Goal: Information Seeking & Learning: Find specific fact

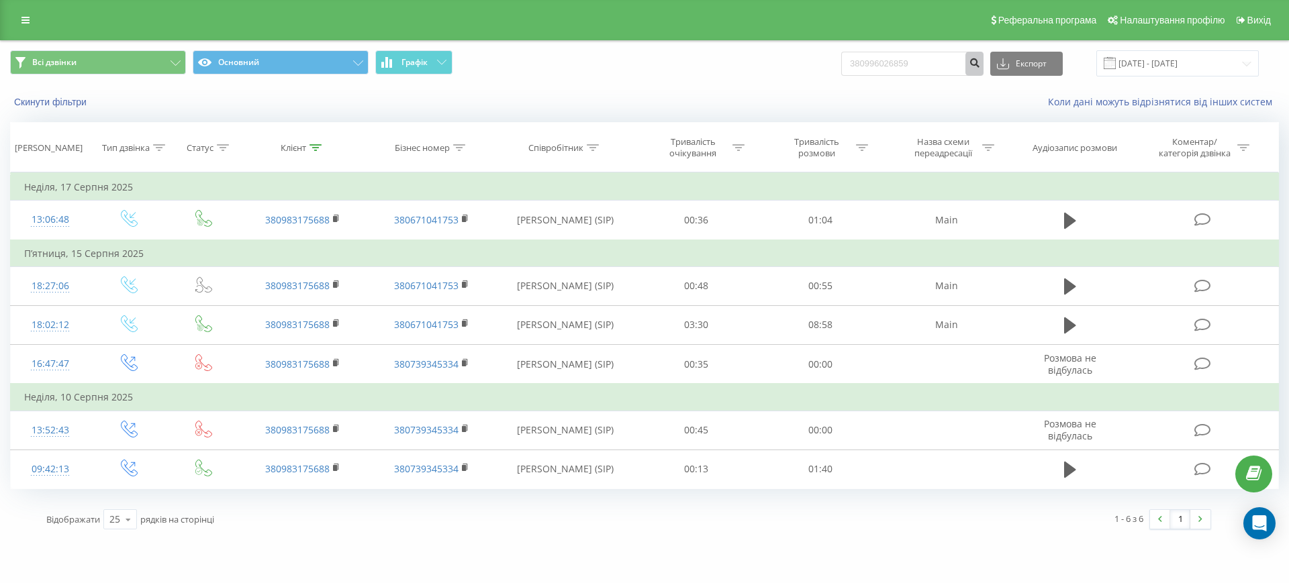
type input "380996026859"
click at [984, 68] on button "submit" at bounding box center [975, 64] width 18 height 24
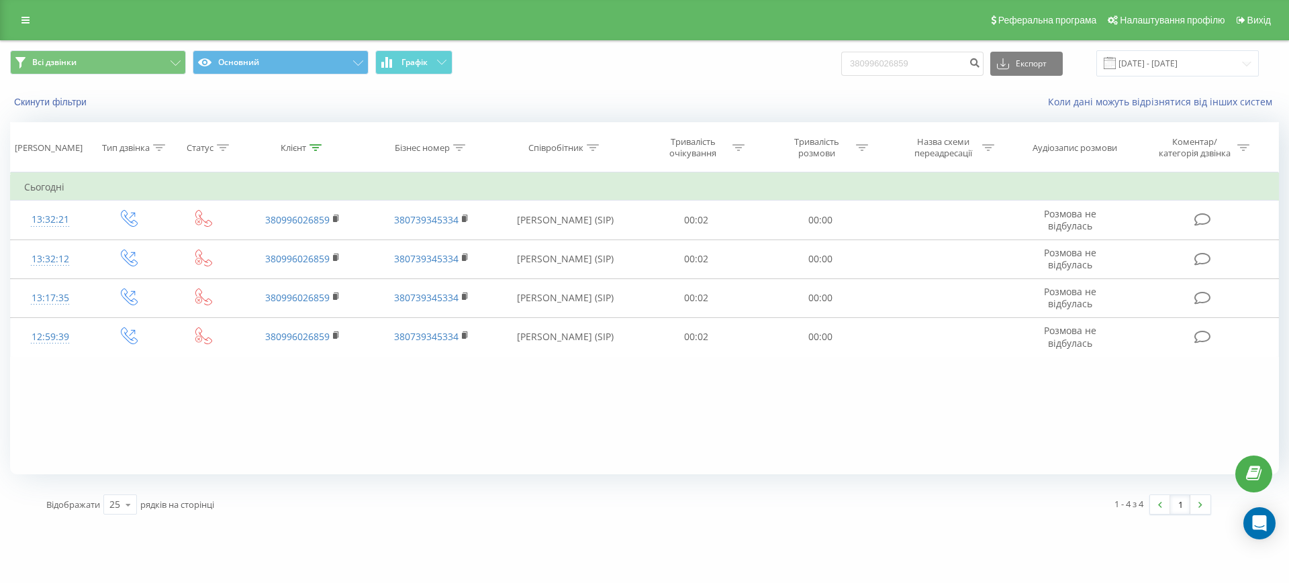
click at [929, 83] on div "Всі дзвінки Основний Графік 380996026859 Експорт .csv .xls .xlsx 19.05.2025 - 1…" at bounding box center [645, 63] width 1288 height 45
click at [952, 63] on input "380996026859" at bounding box center [912, 64] width 142 height 24
paste input "687044520"
type input "380687044520"
click at [980, 65] on icon "submit" at bounding box center [974, 61] width 11 height 8
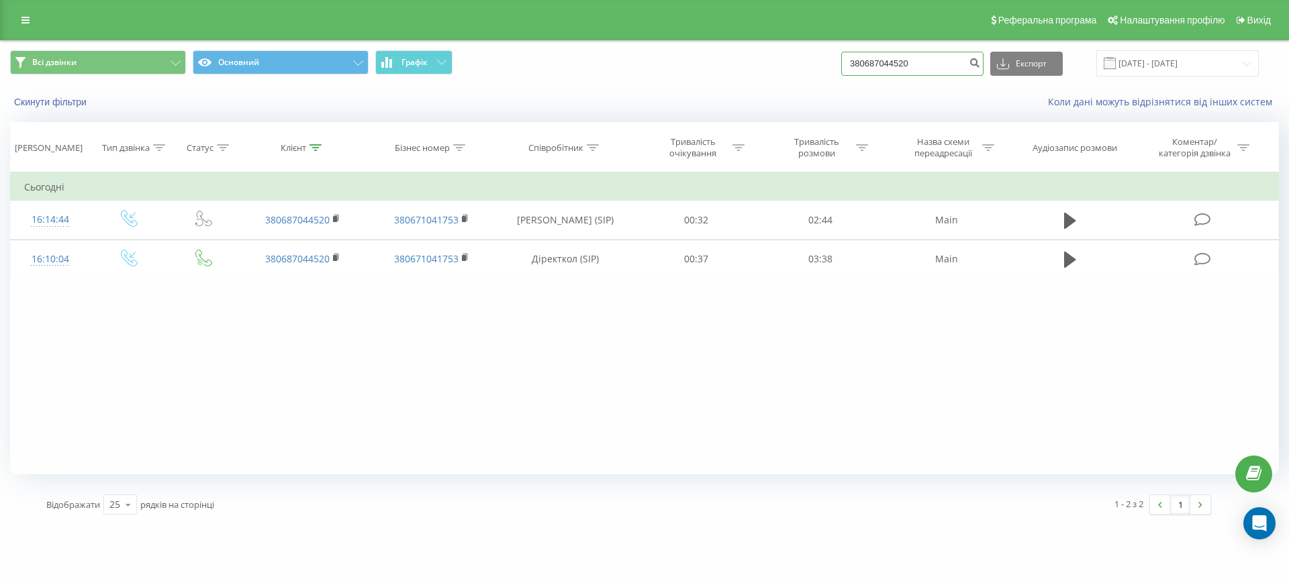
click at [915, 63] on input "380687044520" at bounding box center [912, 64] width 142 height 24
click at [983, 68] on button "submit" at bounding box center [975, 64] width 18 height 24
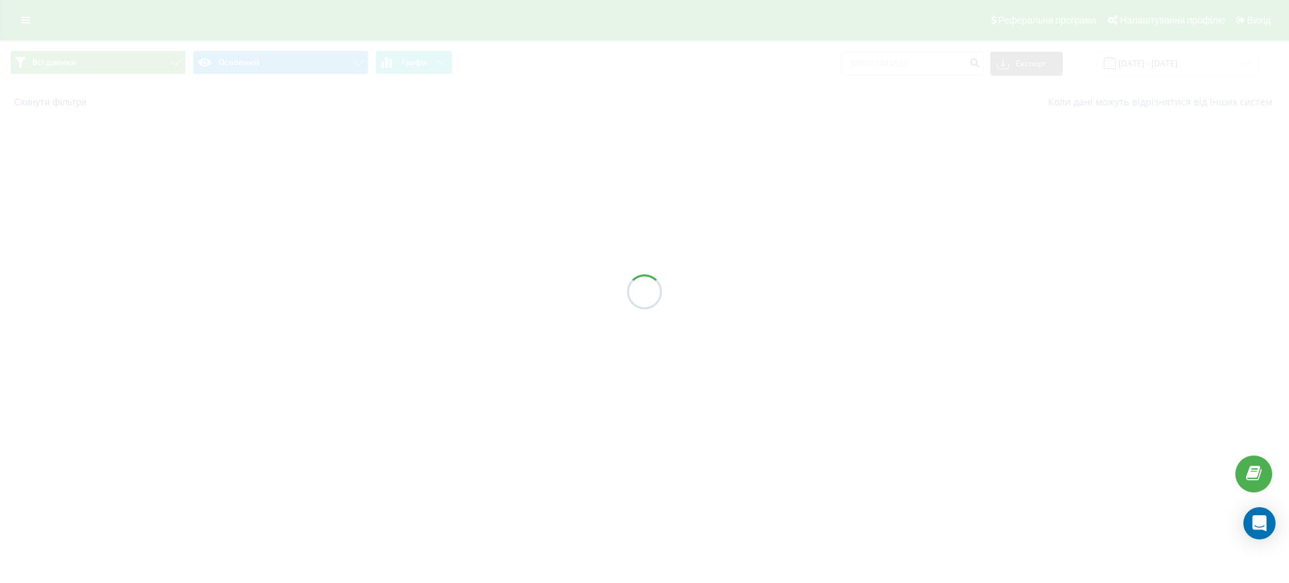
drag, startPoint x: 945, startPoint y: 117, endPoint x: 901, endPoint y: 42, distance: 86.7
click at [901, 42] on div at bounding box center [644, 291] width 1289 height 583
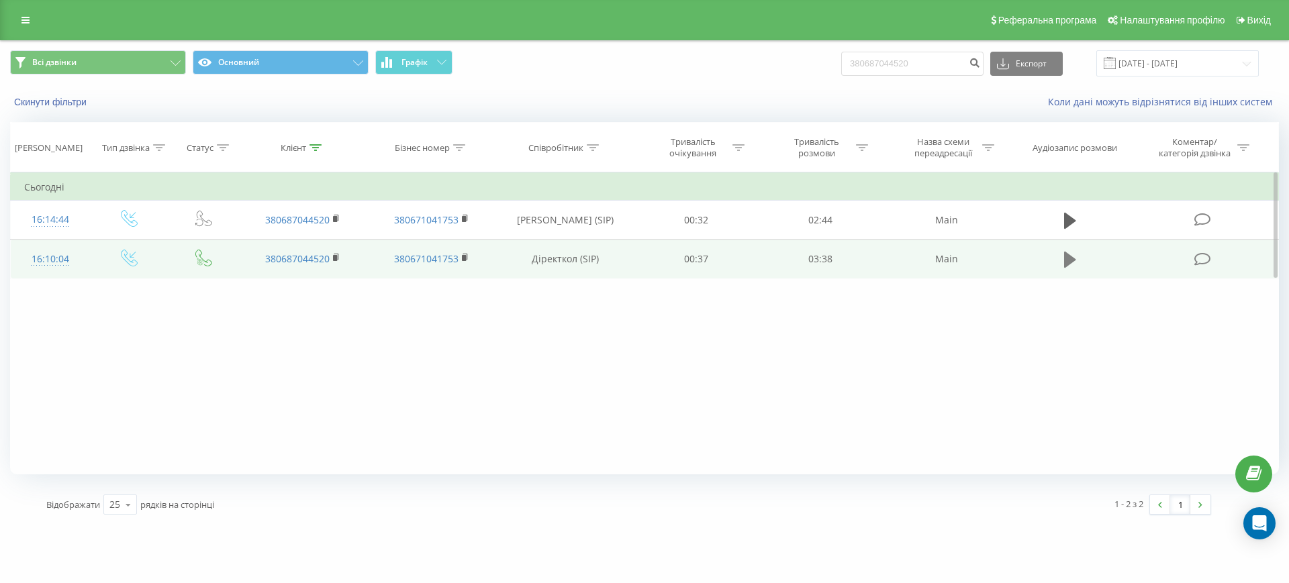
click at [1074, 270] on button at bounding box center [1070, 260] width 20 height 20
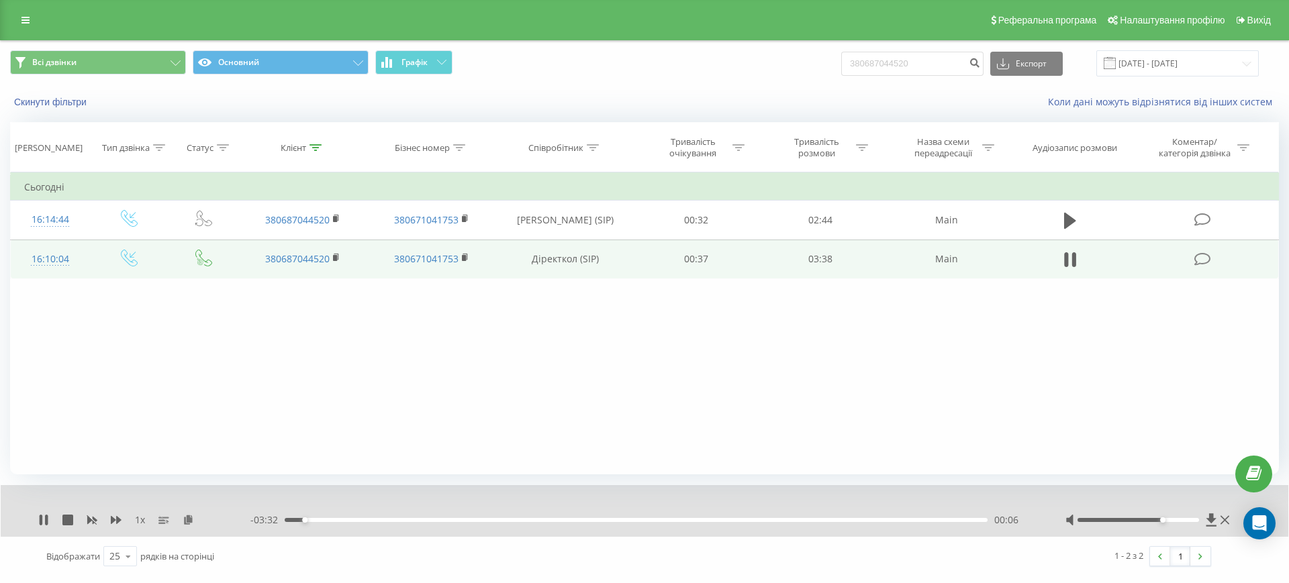
click at [1166, 518] on div at bounding box center [1139, 520] width 122 height 4
drag, startPoint x: 293, startPoint y: 519, endPoint x: 229, endPoint y: 526, distance: 64.1
click at [248, 526] on div "1 x - 03:35 00:02 00:02" at bounding box center [635, 520] width 1194 height 13
click at [365, 512] on div "1 x - 02:59 00:38 00:38" at bounding box center [645, 511] width 1288 height 52
click at [357, 531] on div "1 x - 02:59 00:38 00:38" at bounding box center [645, 511] width 1288 height 52
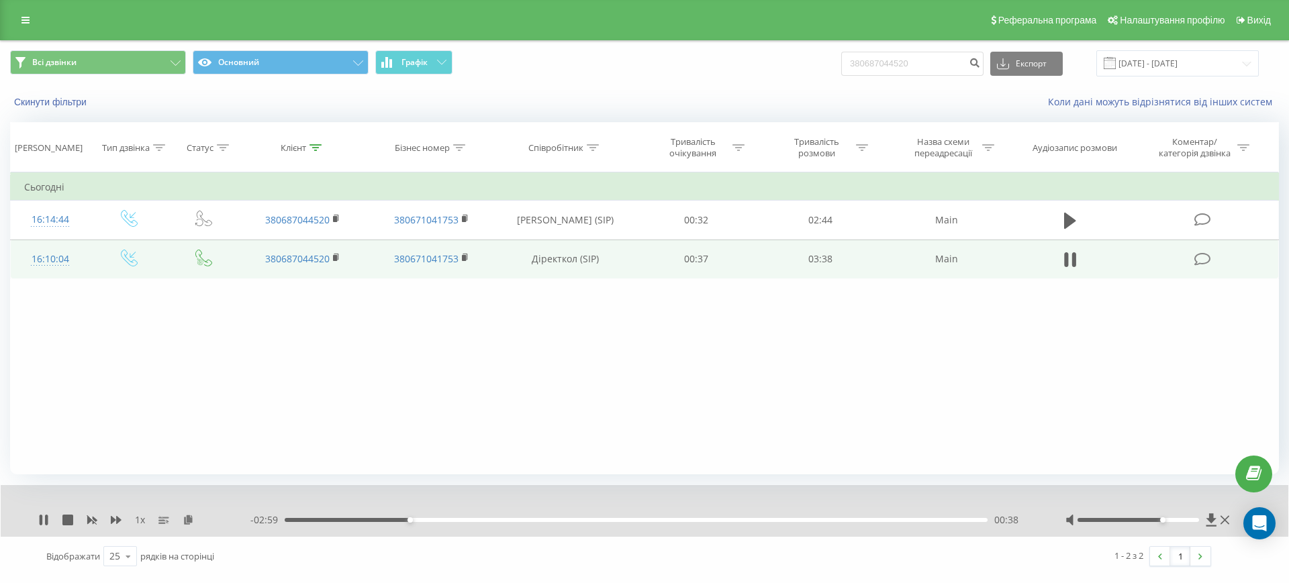
click at [369, 519] on div "00:38" at bounding box center [636, 520] width 703 height 4
click at [369, 522] on div "- 03:06 00:32 00:32" at bounding box center [641, 520] width 782 height 13
click at [369, 522] on div "00:32" at bounding box center [636, 520] width 703 height 4
click at [46, 520] on icon at bounding box center [46, 520] width 3 height 11
click at [460, 423] on div "Фільтрувати за умовою Дорівнює Введіть значення Скасувати OK Фільтрувати за умо…" at bounding box center [644, 324] width 1269 height 302
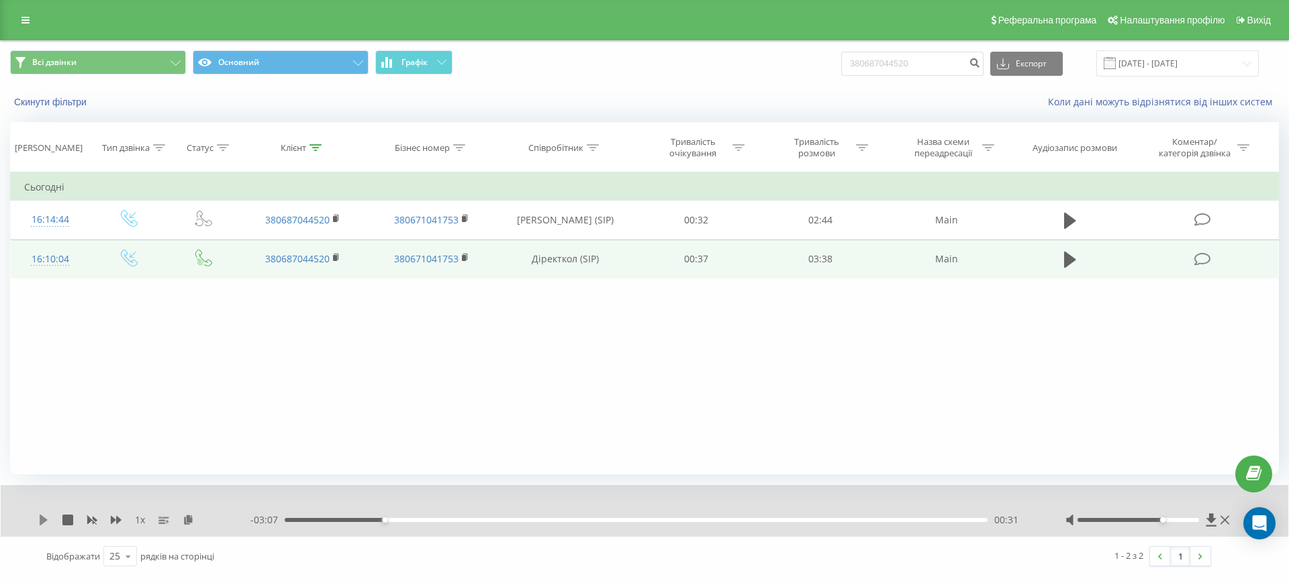
click at [44, 522] on icon at bounding box center [44, 520] width 8 height 11
drag, startPoint x: 1186, startPoint y: 519, endPoint x: 1204, endPoint y: 520, distance: 17.5
click at [1204, 520] on div at bounding box center [1149, 520] width 167 height 13
click at [1199, 255] on icon at bounding box center [1202, 259] width 17 height 14
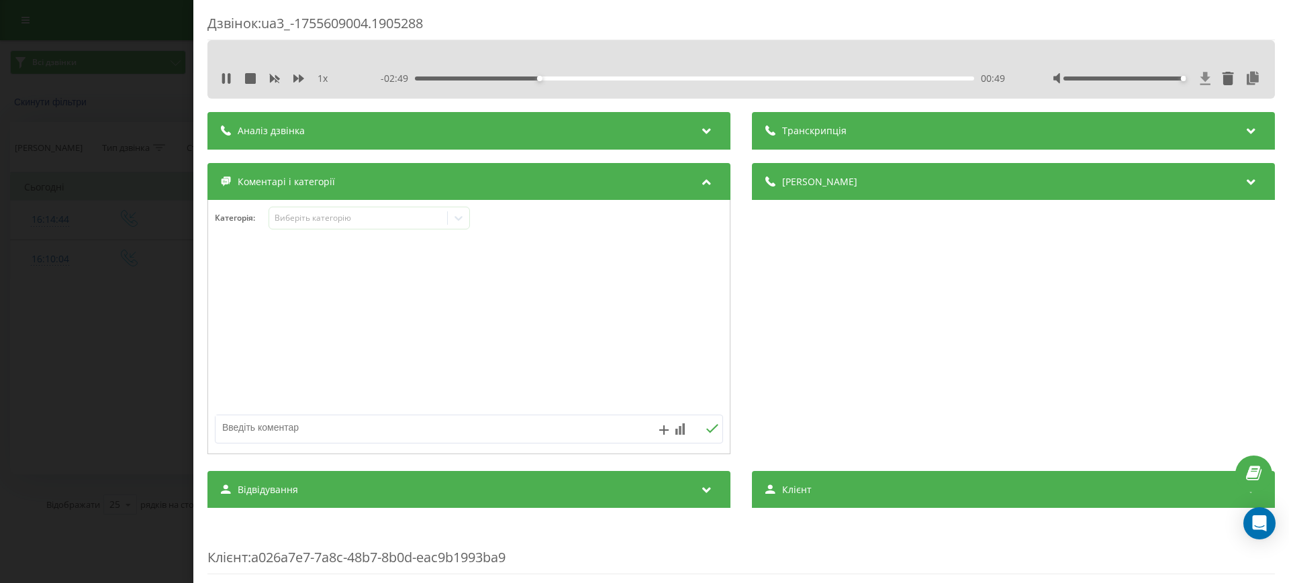
click at [1201, 73] on icon at bounding box center [1206, 78] width 10 height 13
click at [90, 337] on div "Дзвінок : ua3_-1755609004.1905288 1 x - 02:39 00:58 00:58 Транскрипція Для AI-а…" at bounding box center [644, 291] width 1289 height 583
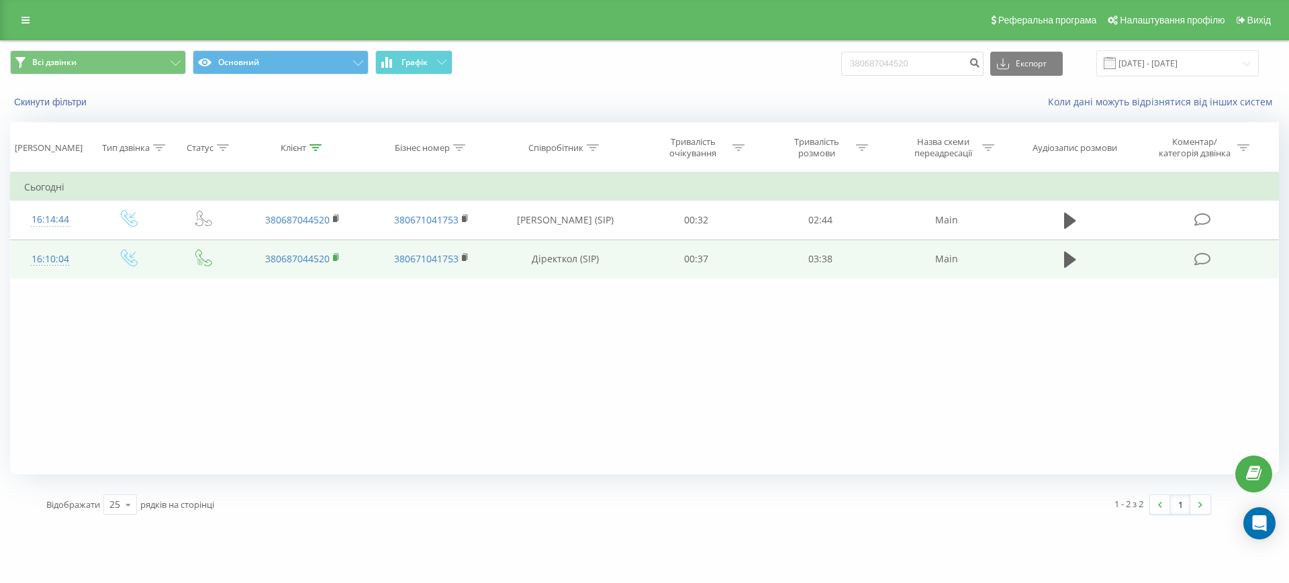
click at [336, 260] on rect at bounding box center [335, 258] width 4 height 6
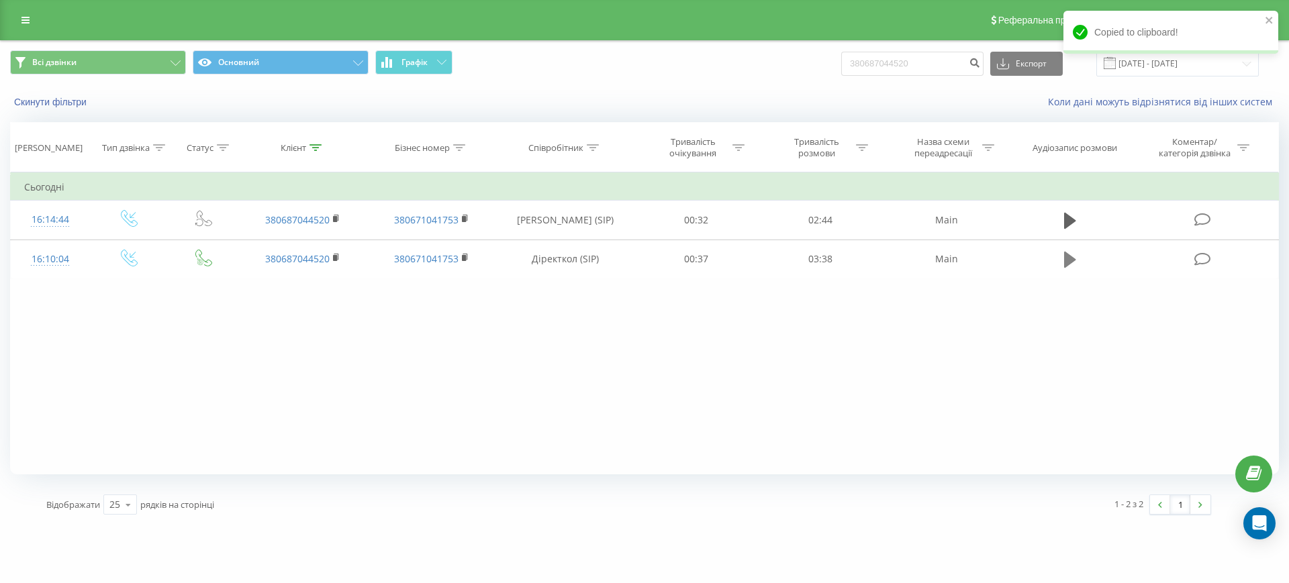
click at [1066, 265] on icon at bounding box center [1070, 260] width 12 height 16
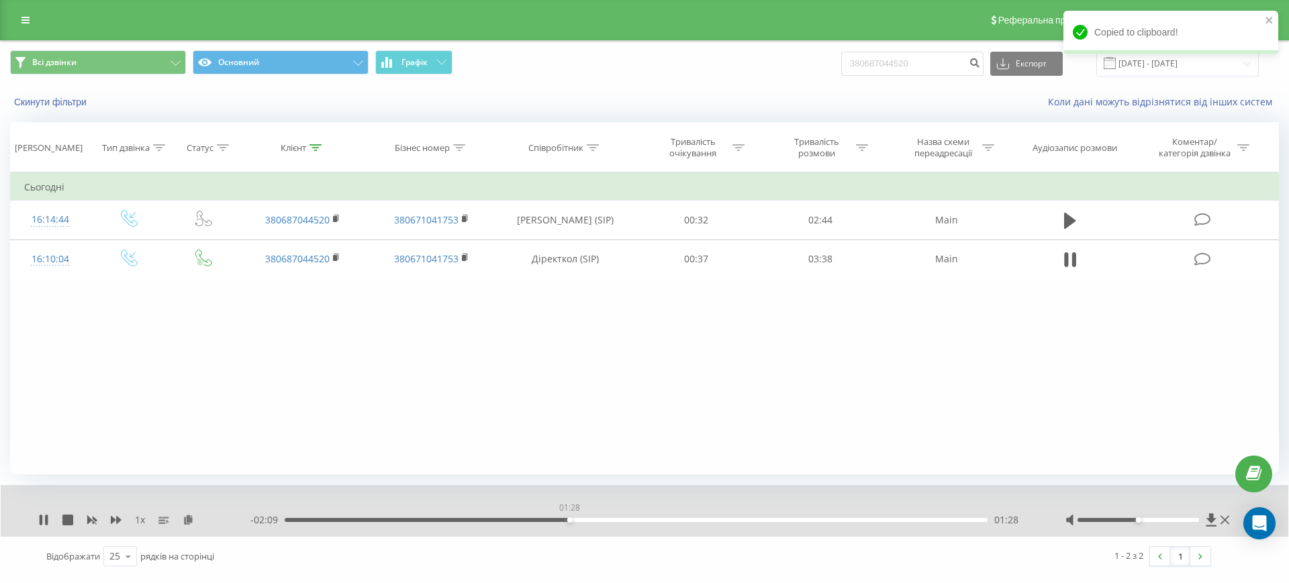
click at [569, 520] on div "01:28" at bounding box center [636, 520] width 703 height 4
click at [555, 516] on div "- 02:09 01:29 01:29" at bounding box center [641, 520] width 782 height 13
click at [533, 516] on div "- 02:08 01:29 01:29" at bounding box center [641, 520] width 782 height 13
click at [534, 517] on div "- 02:08 01:30 01:30" at bounding box center [641, 520] width 782 height 13
click at [536, 517] on div "- 02:07 01:30 01:30" at bounding box center [641, 520] width 782 height 13
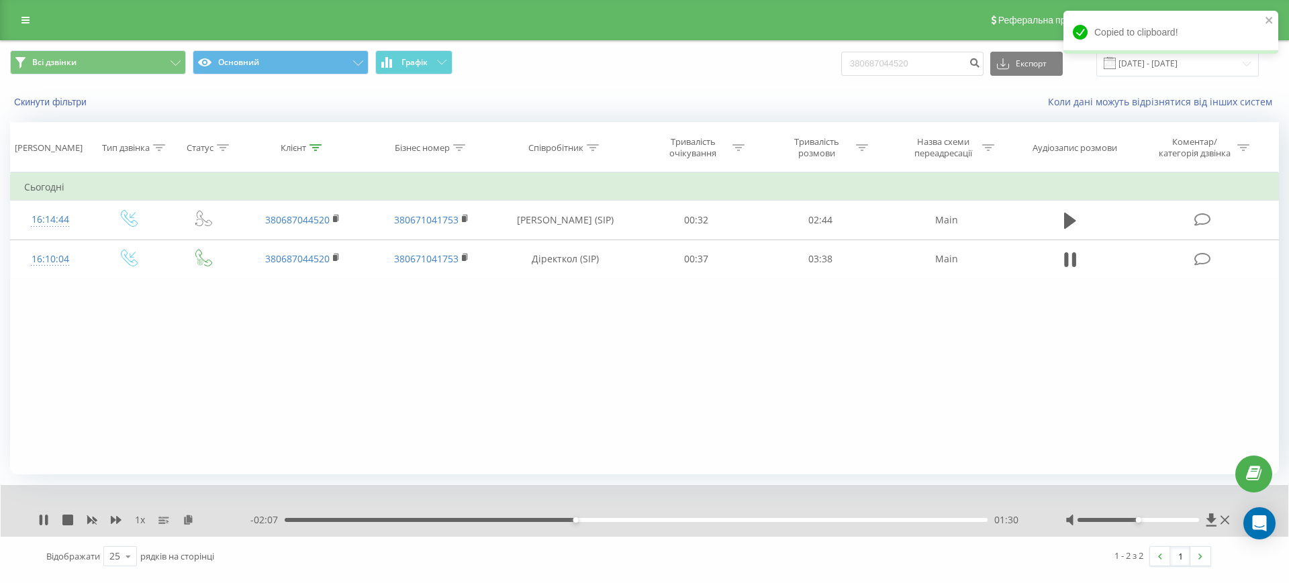
click at [545, 518] on div "01:30" at bounding box center [636, 520] width 703 height 4
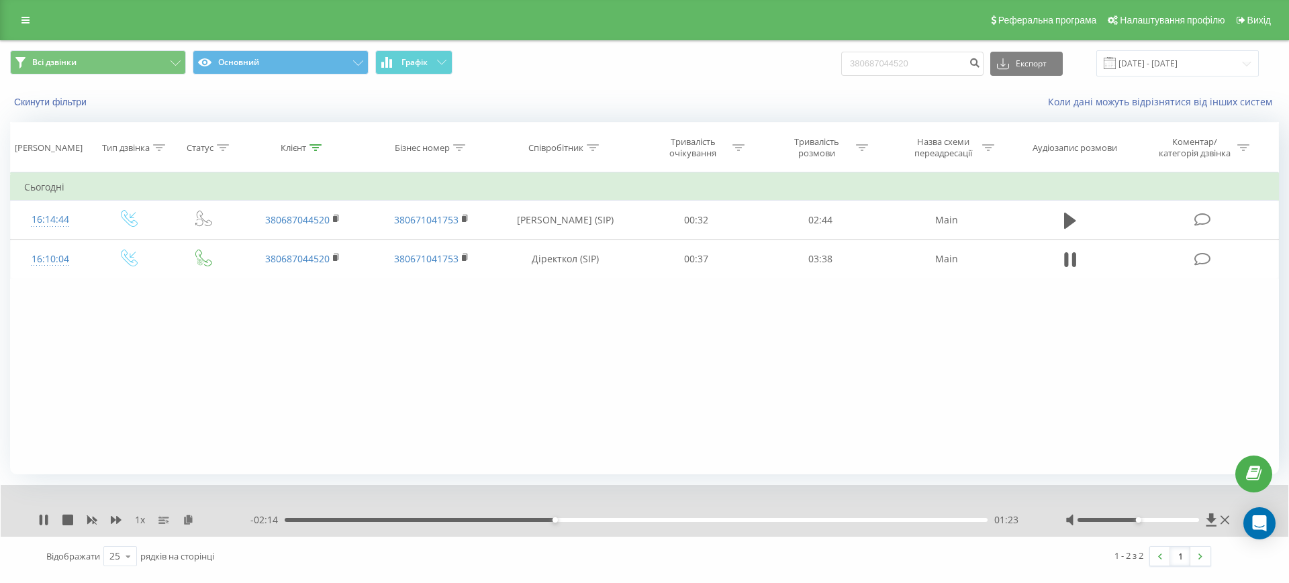
click at [542, 531] on div "1 x - 02:14 01:23 01:23" at bounding box center [645, 511] width 1288 height 52
click at [531, 525] on div "- 02:14 01:24 01:24" at bounding box center [641, 520] width 782 height 13
click at [512, 521] on div "01:24" at bounding box center [636, 520] width 703 height 4
drag, startPoint x: 673, startPoint y: 130, endPoint x: 54, endPoint y: 514, distance: 729.1
click at [54, 514] on div "1 x" at bounding box center [144, 520] width 212 height 13
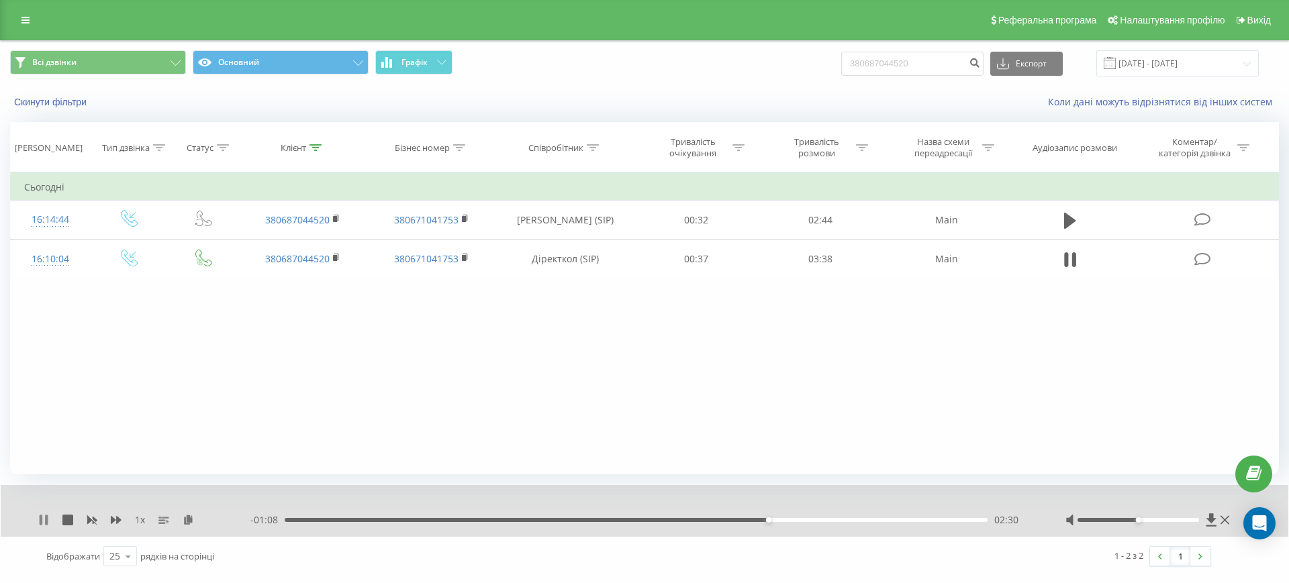
click at [48, 515] on icon at bounding box center [43, 520] width 11 height 11
click at [835, 408] on div "Фільтрувати за умовою Дорівнює Введіть значення Скасувати OK Фільтрувати за умо…" at bounding box center [644, 324] width 1269 height 302
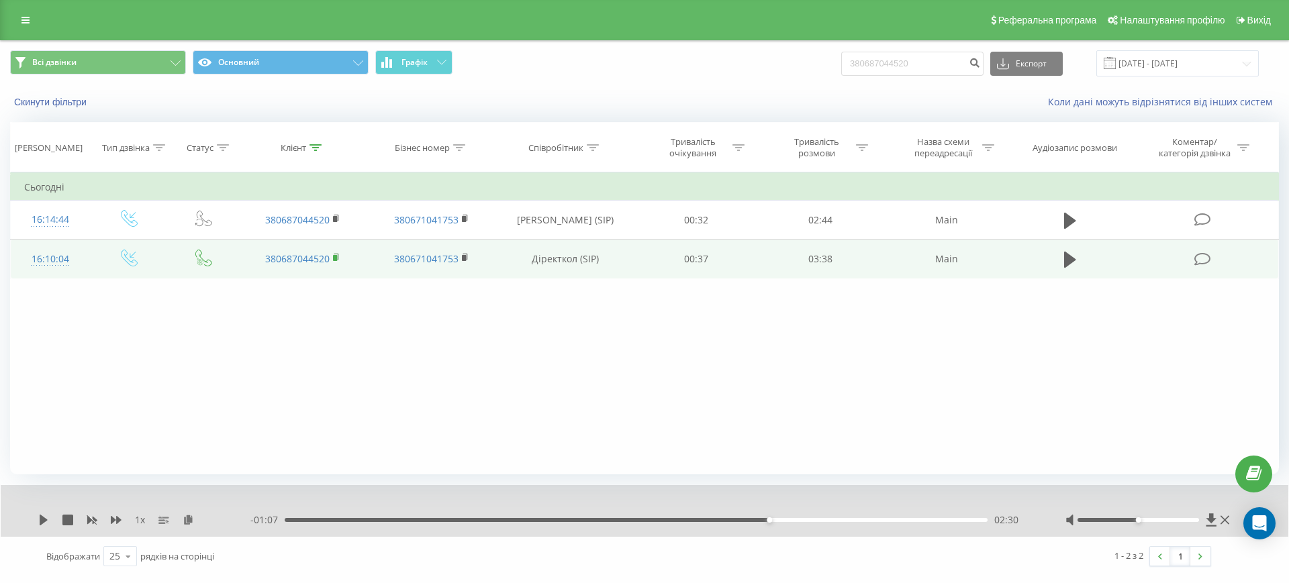
click at [333, 255] on icon at bounding box center [336, 257] width 7 height 9
